Goal: Check status: Check status

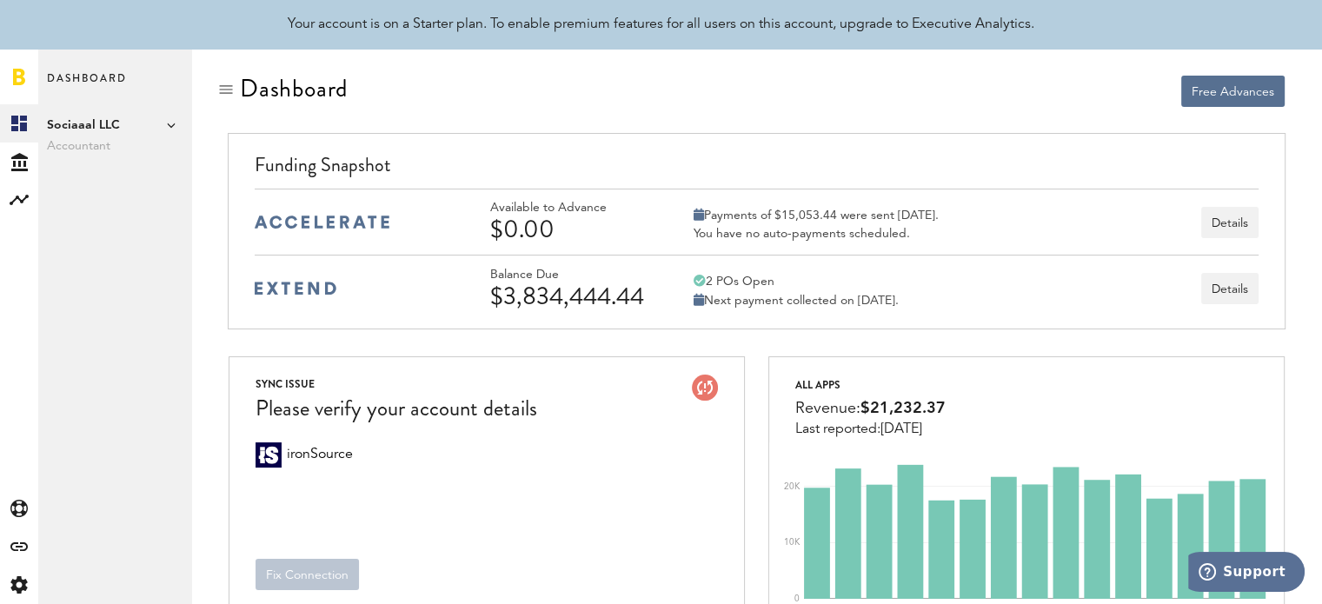
click at [170, 118] on span "Sociaaal LLC" at bounding box center [115, 125] width 136 height 21
click at [143, 126] on span "Sociaaal LLC" at bounding box center [115, 125] width 136 height 21
click at [19, 164] on icon at bounding box center [19, 162] width 17 height 18
click at [78, 159] on link "Transactions" at bounding box center [114, 162] width 153 height 38
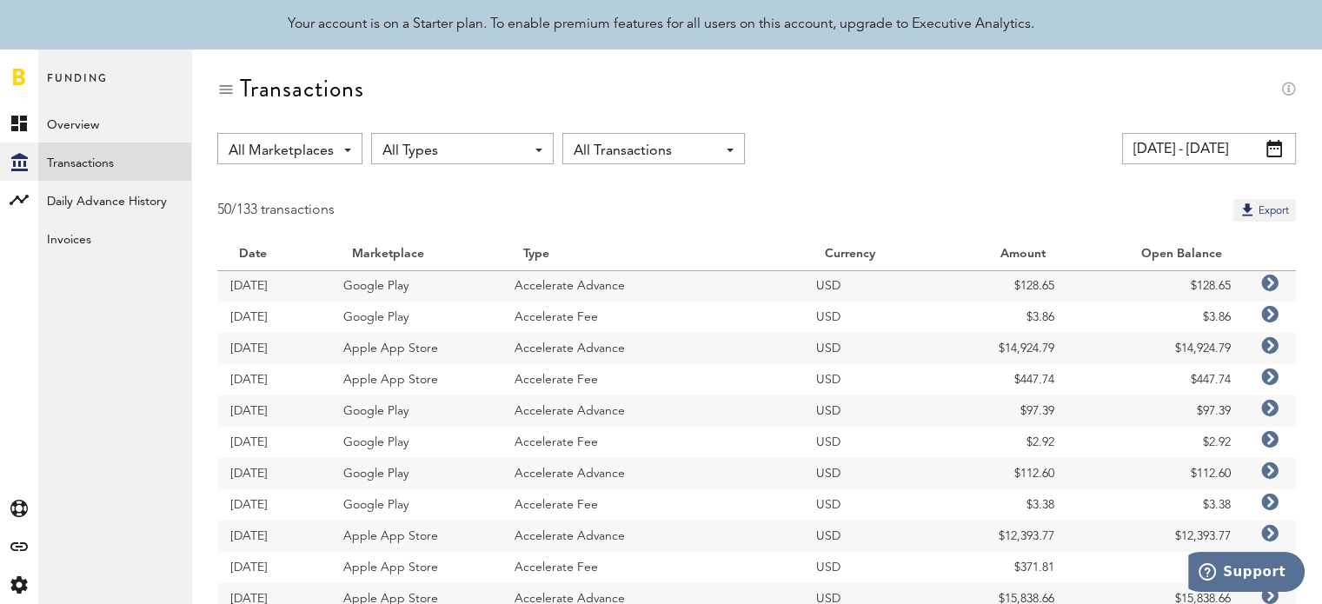
click at [1231, 145] on input "[DATE] - [DATE]" at bounding box center [1209, 148] width 174 height 31
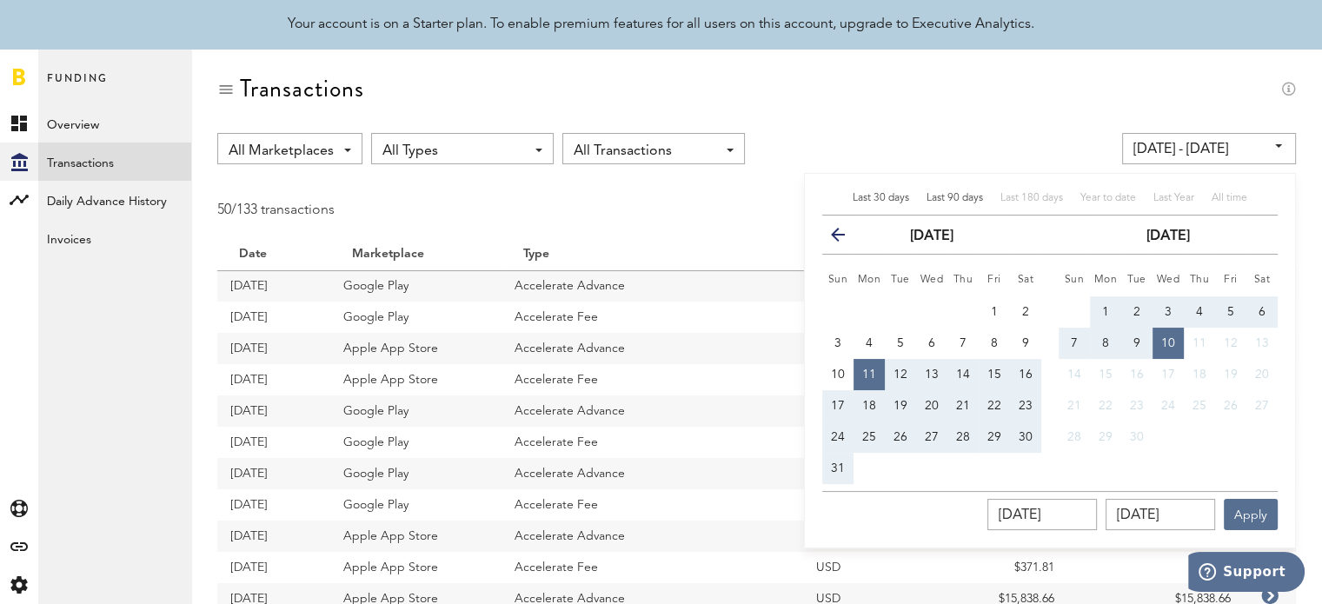
click at [956, 203] on span "Last 90 days" at bounding box center [955, 198] width 57 height 10
type input "[DATE] - [DATE]"
type input "[DATE]"
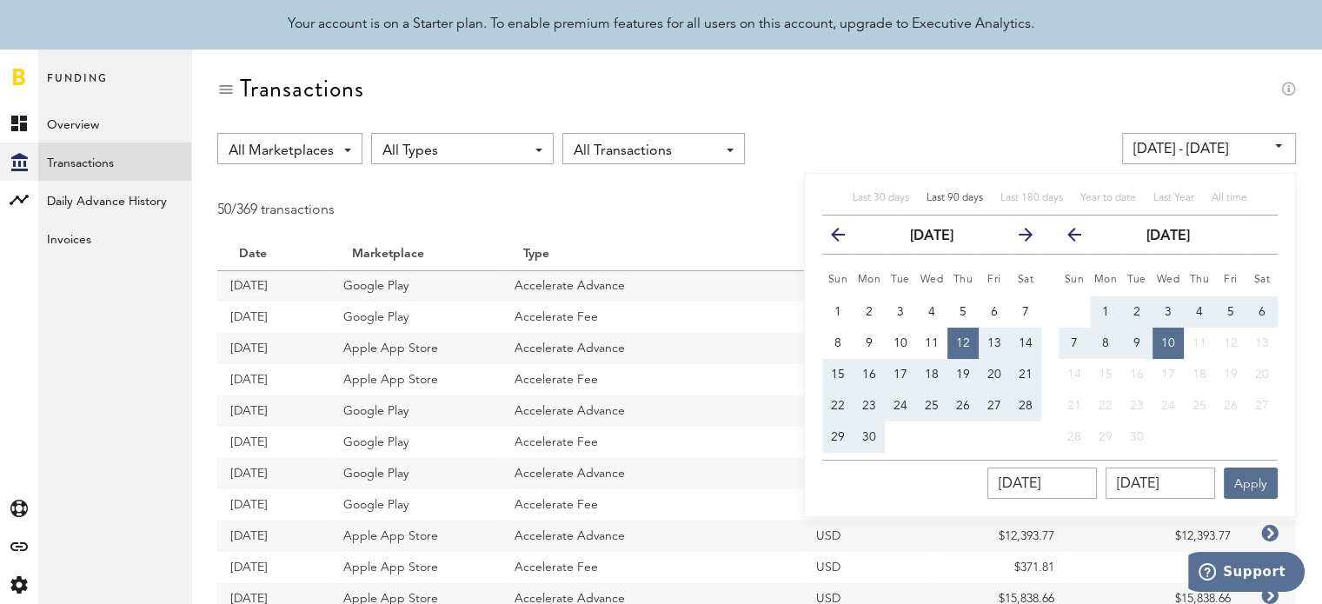
click at [973, 103] on div "Transactions" at bounding box center [756, 104] width 1079 height 58
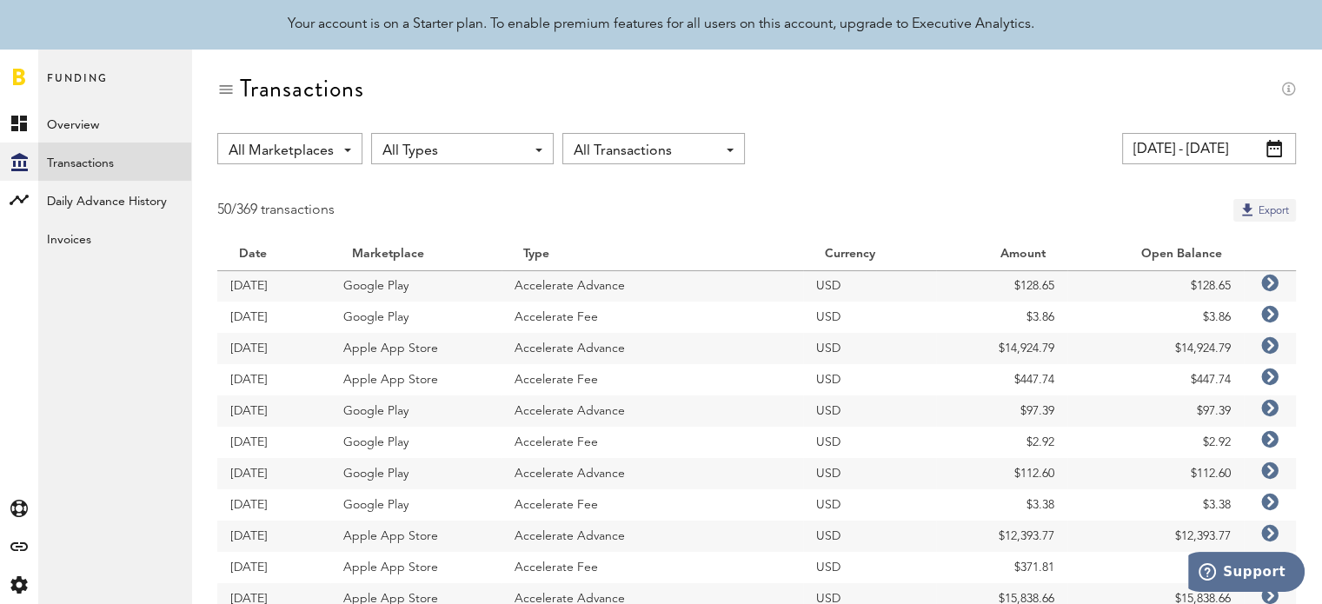
click at [1258, 203] on button "Export" at bounding box center [1265, 210] width 63 height 23
